Goal: Information Seeking & Learning: Learn about a topic

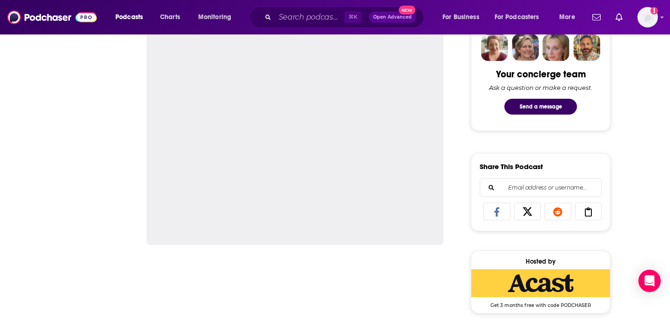
click at [300, 26] on div "⌘ K Open Advanced New" at bounding box center [337, 17] width 175 height 21
click at [299, 18] on input "Search podcasts, credits, & more..." at bounding box center [309, 17] width 69 height 15
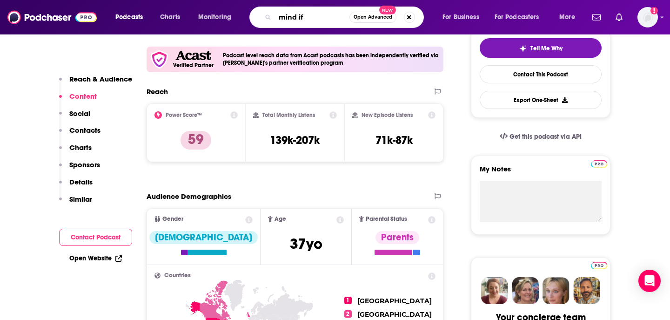
scroll to position [180, 0]
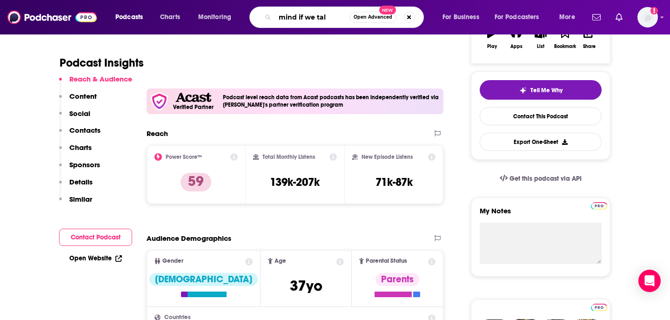
type input "mind if we talk"
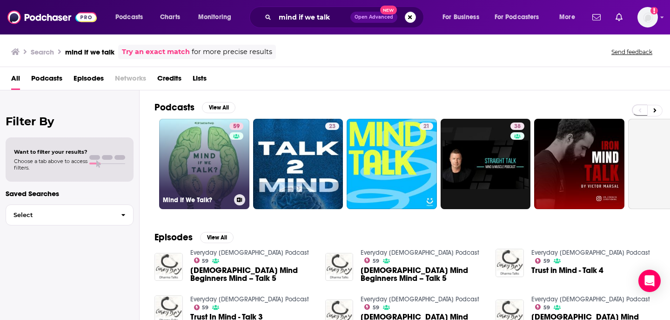
click at [220, 171] on link "59 Mind If We Talk?" at bounding box center [204, 164] width 90 height 90
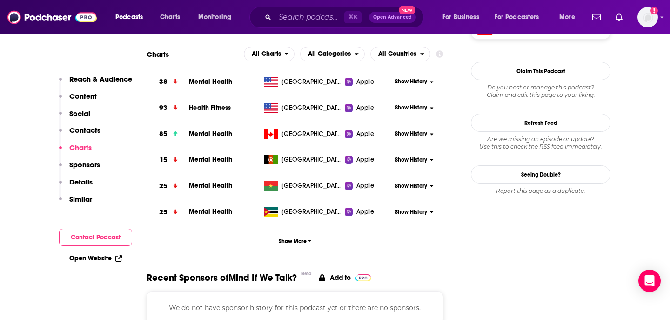
scroll to position [815, 0]
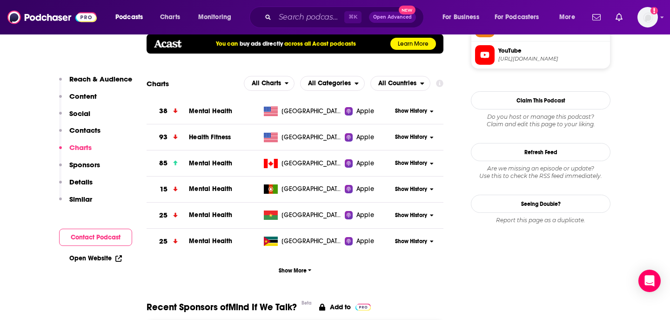
click at [426, 113] on span "Show History" at bounding box center [411, 111] width 32 height 8
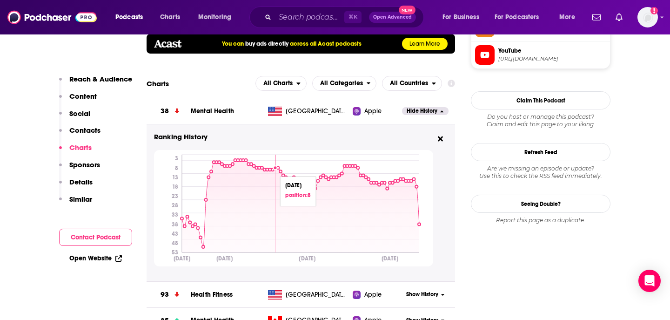
drag, startPoint x: 281, startPoint y: 173, endPoint x: 267, endPoint y: 173, distance: 13.5
